Goal: Task Accomplishment & Management: Complete application form

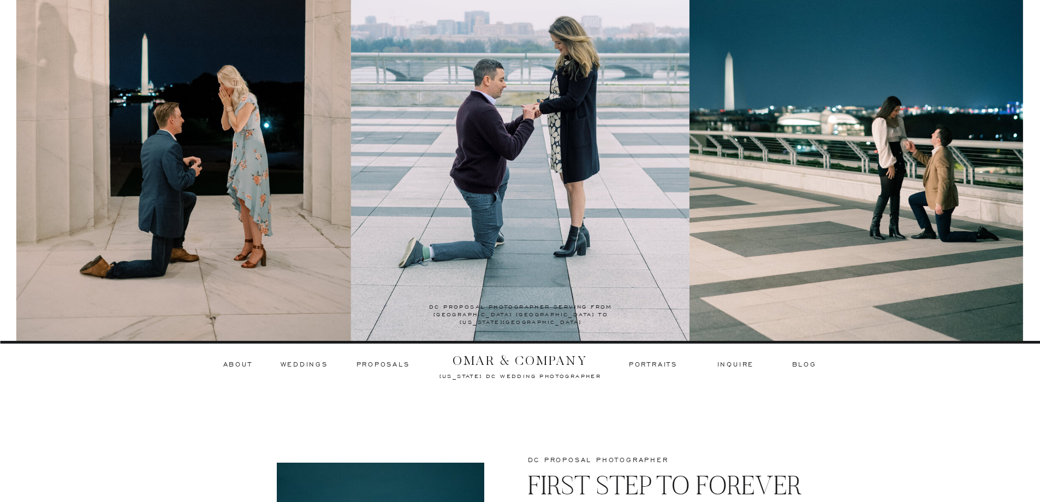
scroll to position [164, 0]
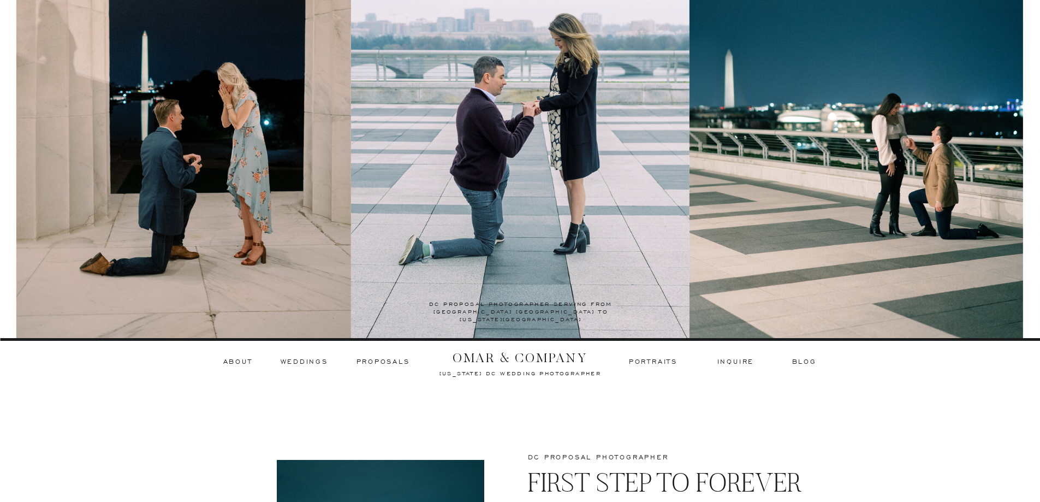
drag, startPoint x: 503, startPoint y: 409, endPoint x: 436, endPoint y: 403, distance: 67.9
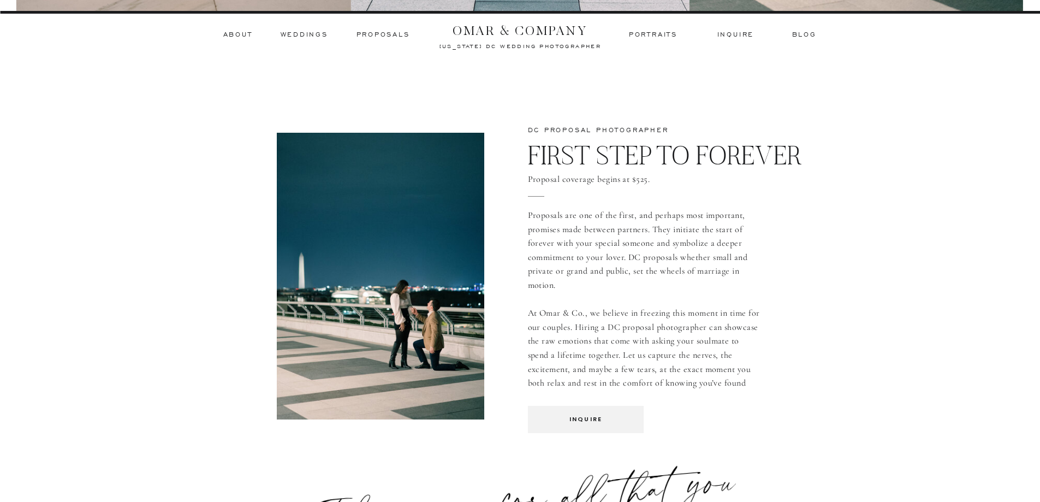
scroll to position [491, 0]
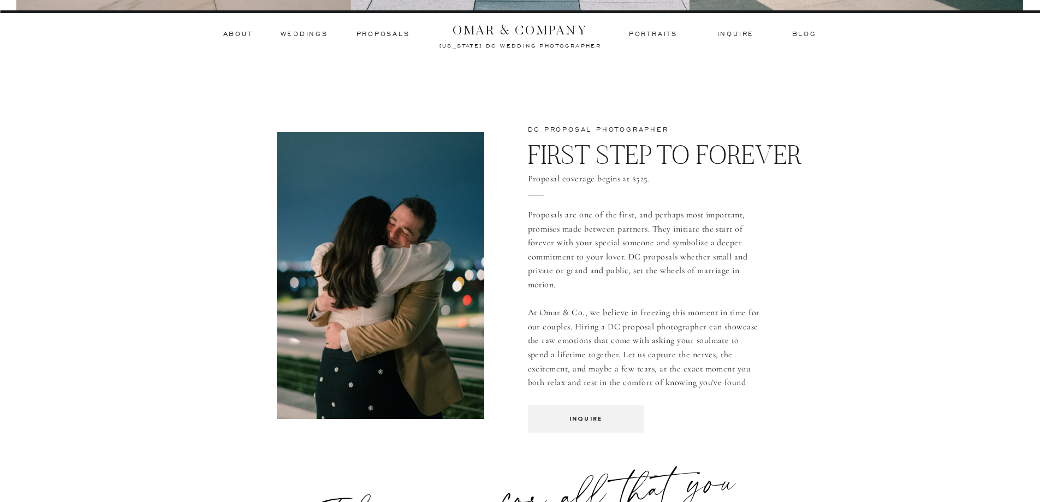
drag, startPoint x: 583, startPoint y: 264, endPoint x: 585, endPoint y: 255, distance: 8.8
drag, startPoint x: 585, startPoint y: 255, endPoint x: 557, endPoint y: 214, distance: 50.0
click at [557, 214] on p "Proposals are one of the first, and perhaps most important, promises made betwe…" at bounding box center [645, 298] width 235 height 181
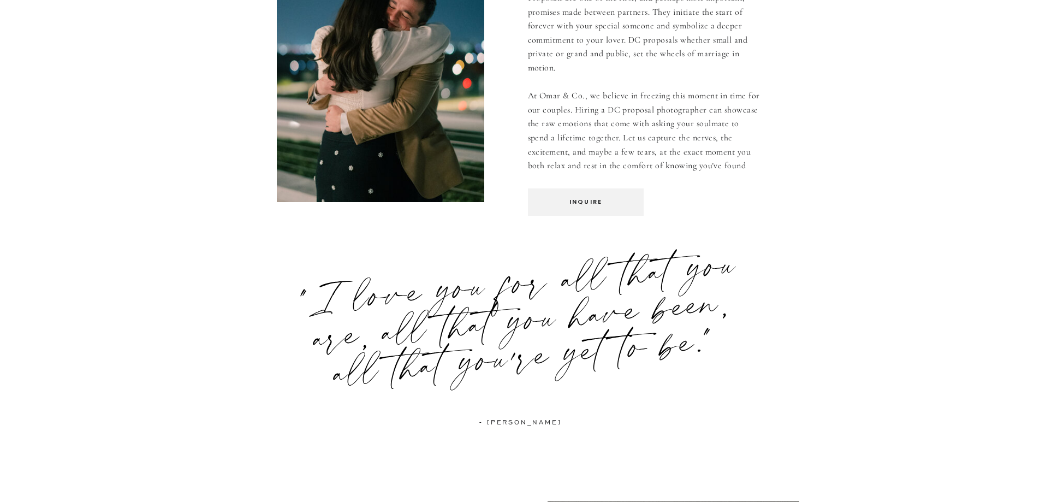
scroll to position [709, 0]
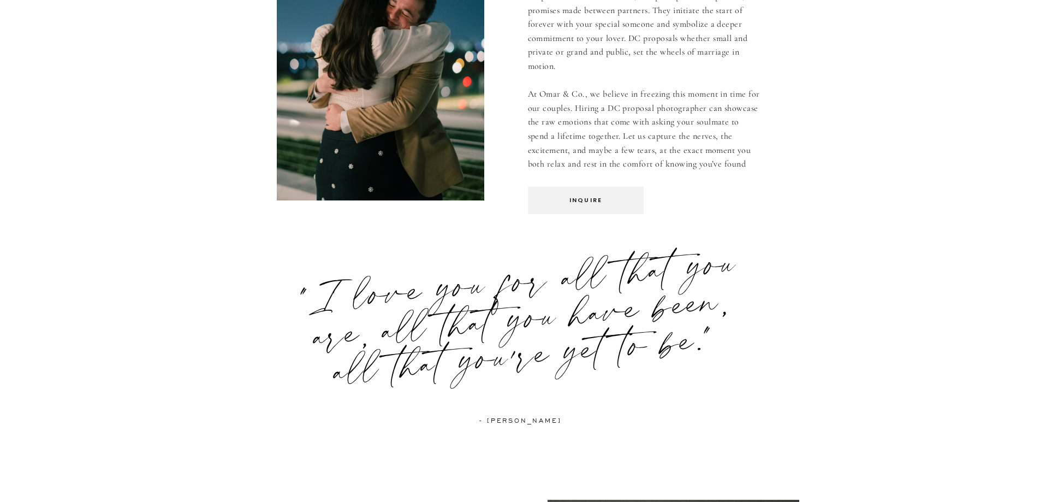
drag, startPoint x: 717, startPoint y: 164, endPoint x: 635, endPoint y: 135, distance: 86.1
click at [635, 135] on p "Proposals are one of the first, and perhaps most important, promises made betwe…" at bounding box center [645, 80] width 235 height 181
click at [618, 199] on p "inquire" at bounding box center [586, 200] width 100 height 10
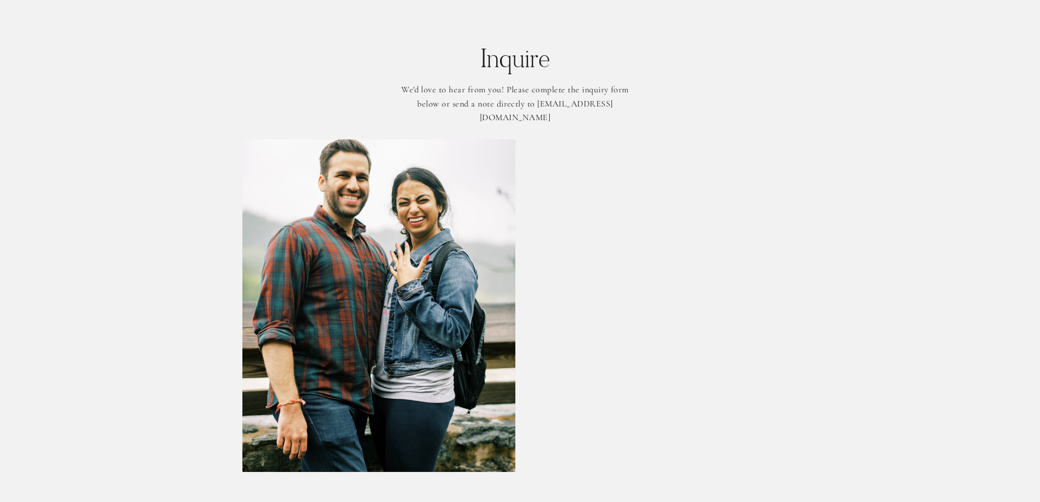
scroll to position [2770, 0]
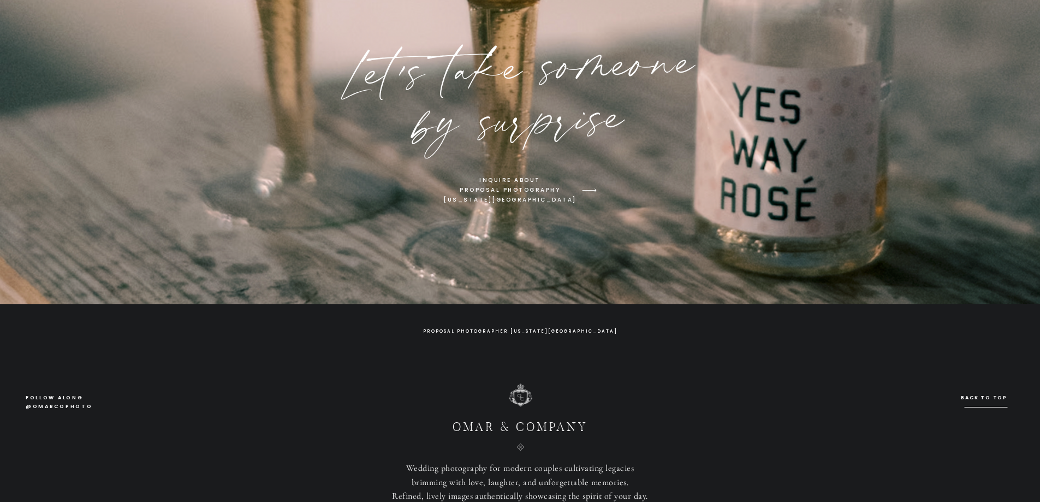
scroll to position [3536, 0]
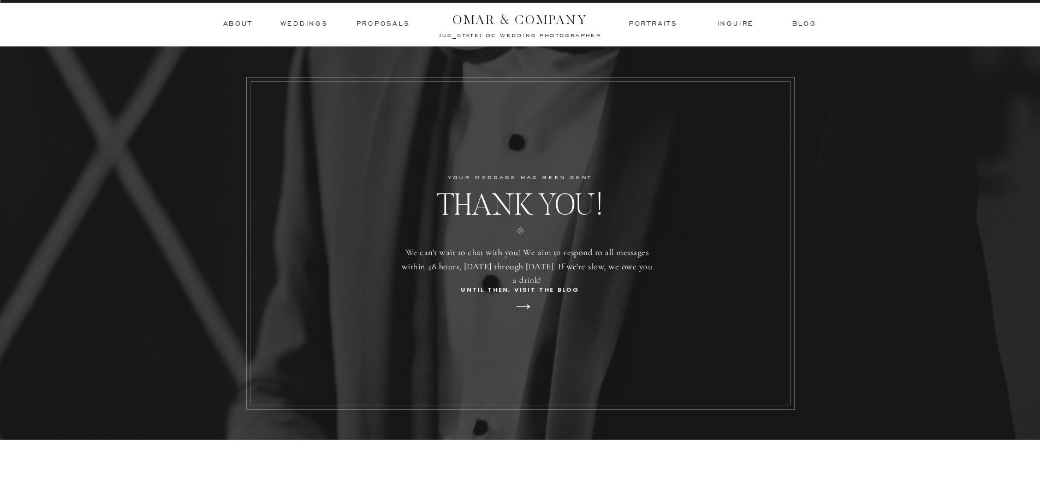
drag, startPoint x: 593, startPoint y: 269, endPoint x: 539, endPoint y: 266, distance: 54.6
click at [539, 266] on h2 "We can't wait to chat with you! We aim to respond to all messages within 48 hou…" at bounding box center [527, 265] width 253 height 39
drag, startPoint x: 460, startPoint y: 111, endPoint x: 457, endPoint y: 104, distance: 7.3
drag, startPoint x: 457, startPoint y: 104, endPoint x: 512, endPoint y: 91, distance: 56.8
click at [512, 91] on div at bounding box center [521, 243] width 540 height 324
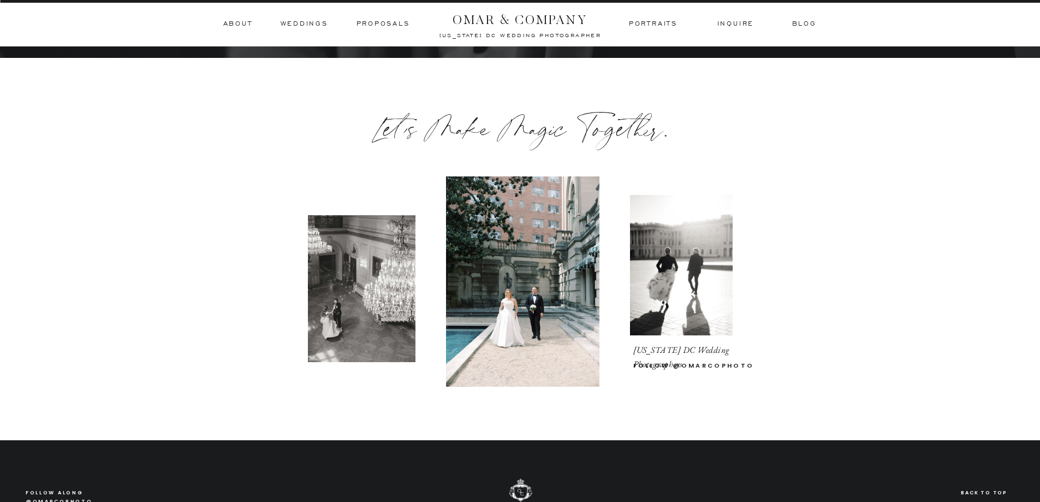
scroll to position [382, 0]
